Goal: Find specific page/section: Find specific page/section

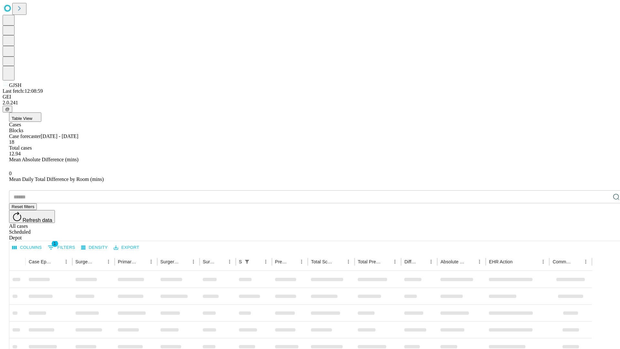
click at [603, 235] on div "Depot" at bounding box center [316, 238] width 615 height 6
